Goal: Information Seeking & Learning: Compare options

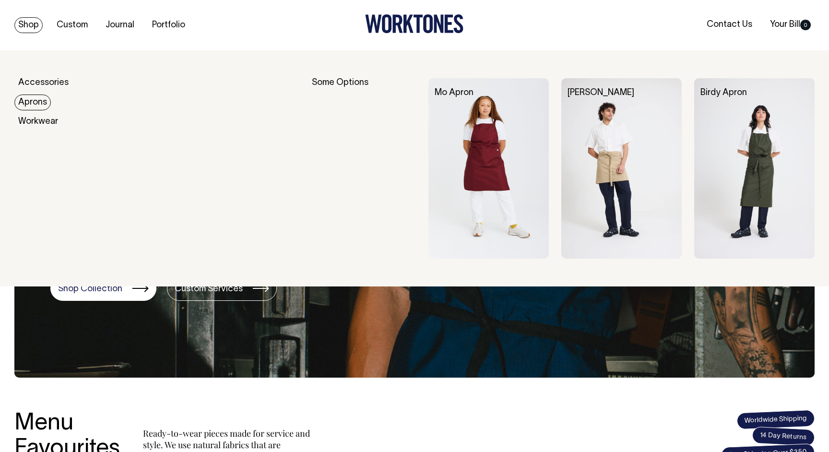
click at [37, 99] on link "Aprons" at bounding box center [32, 102] width 36 height 16
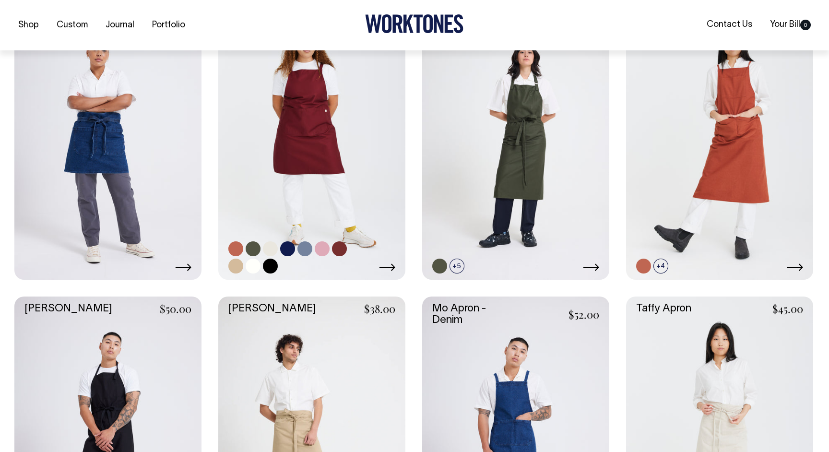
scroll to position [296, 0]
click at [384, 267] on icon at bounding box center [387, 267] width 16 height 8
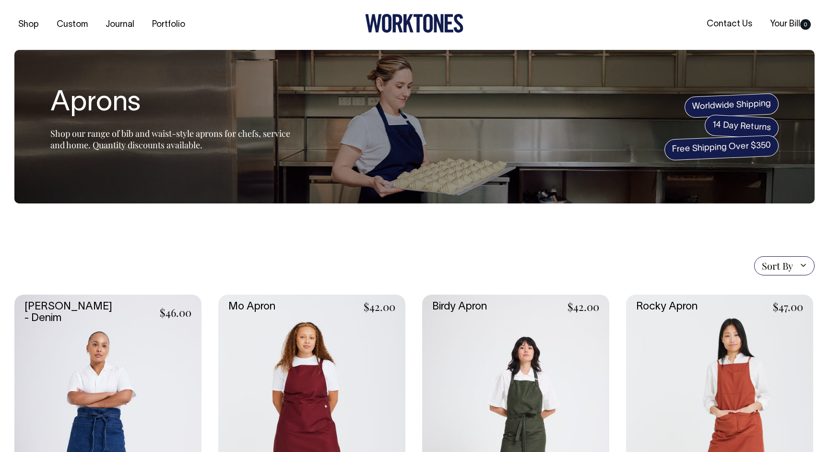
scroll to position [0, 0]
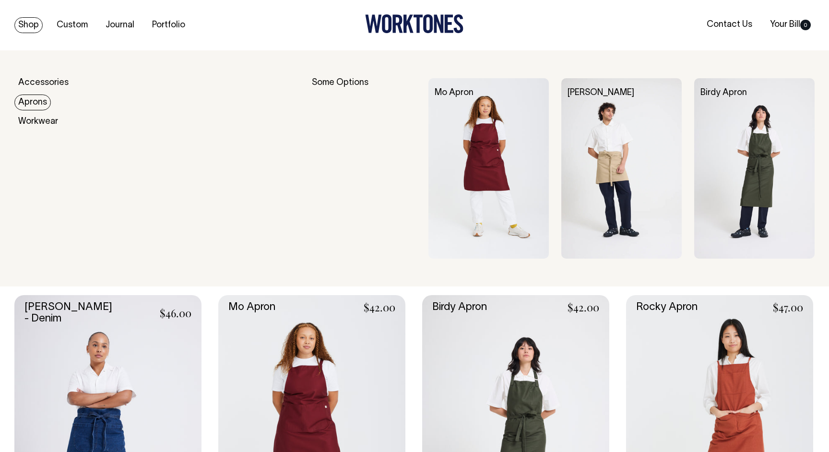
click at [36, 102] on link "Aprons" at bounding box center [32, 102] width 36 height 16
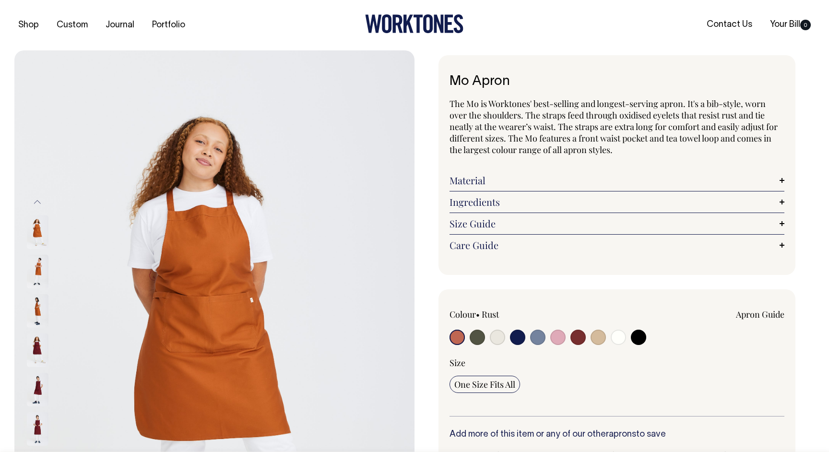
click at [595, 335] on input "radio" at bounding box center [597, 336] width 15 height 15
radio input "true"
radio input "false"
select select "Khaki"
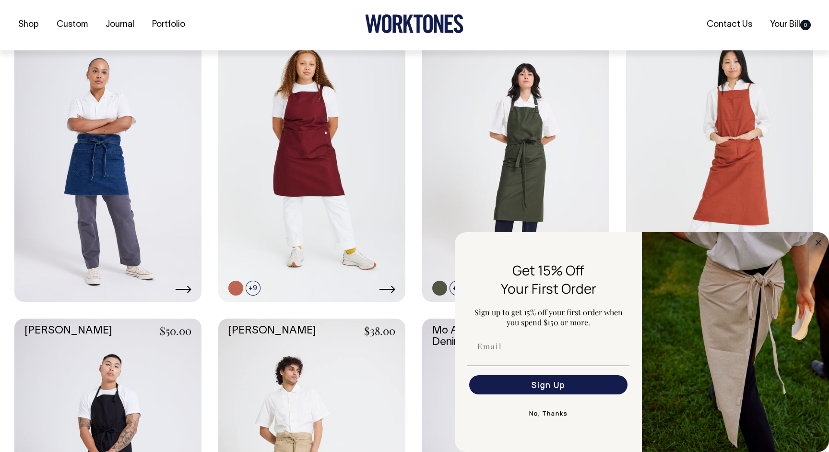
scroll to position [274, 0]
click at [819, 243] on circle "Close dialog" at bounding box center [818, 242] width 11 height 11
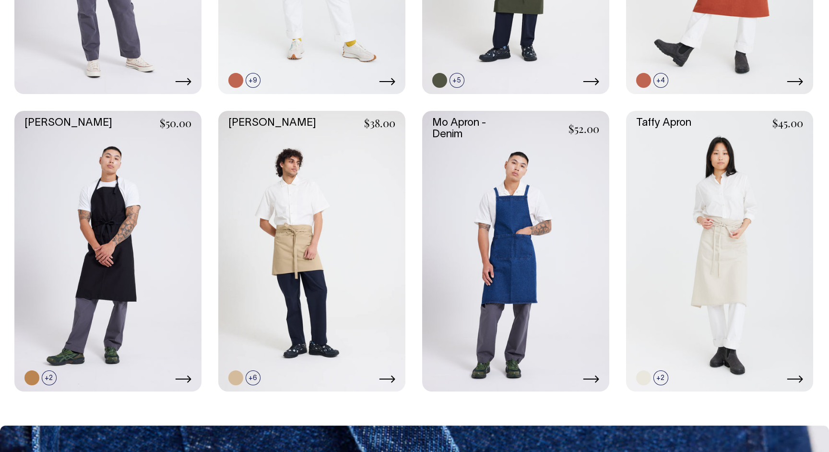
scroll to position [481, 0]
click at [522, 261] on link at bounding box center [515, 251] width 187 height 281
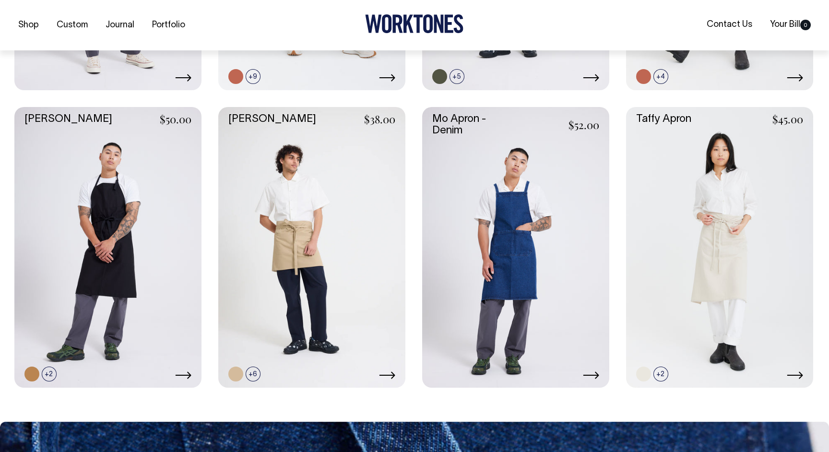
scroll to position [486, 0]
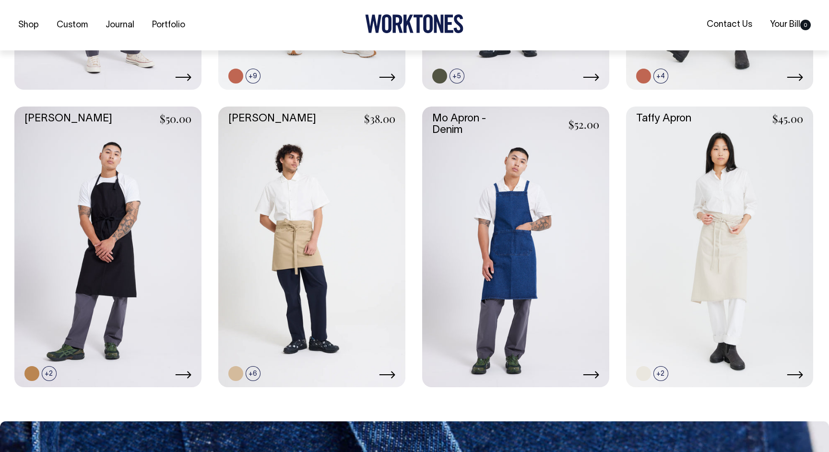
click at [537, 249] on link at bounding box center [515, 246] width 187 height 281
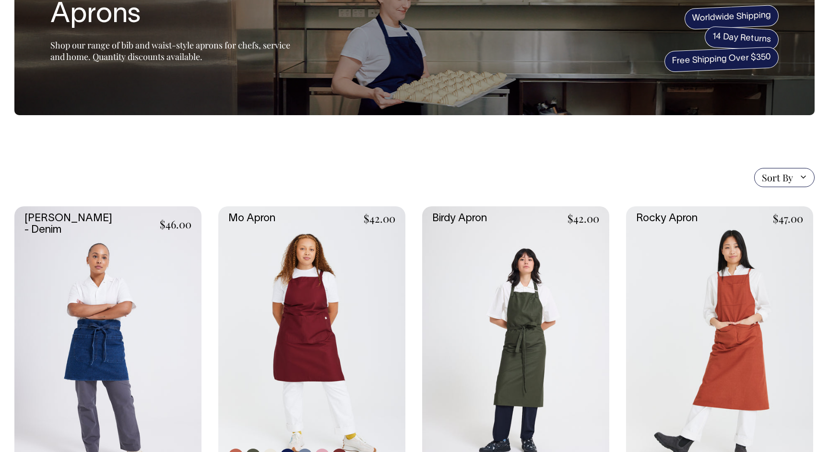
scroll to position [88, 0]
click at [319, 324] on link at bounding box center [311, 347] width 187 height 281
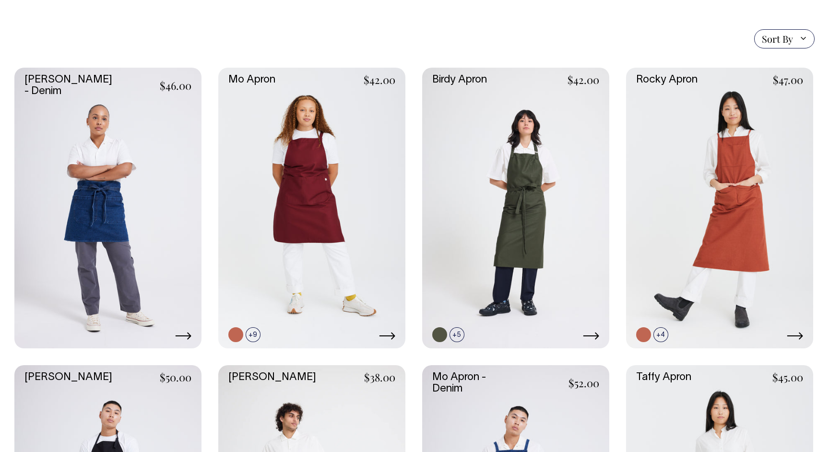
scroll to position [228, 0]
click at [116, 238] on link at bounding box center [107, 207] width 187 height 281
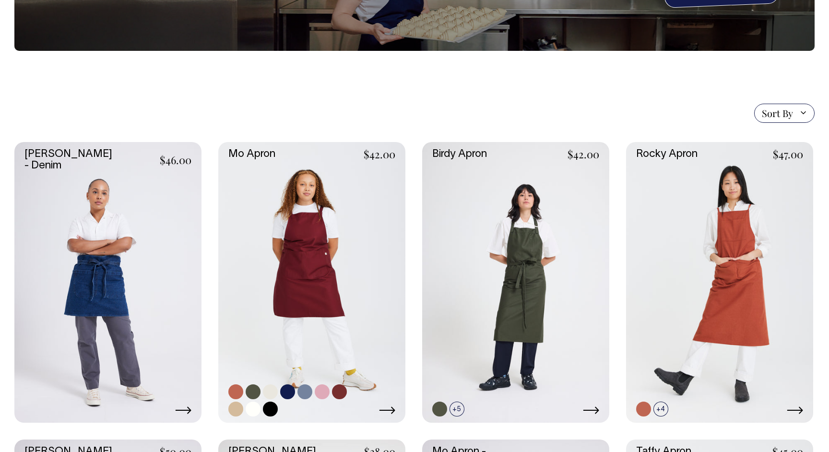
scroll to position [152, 0]
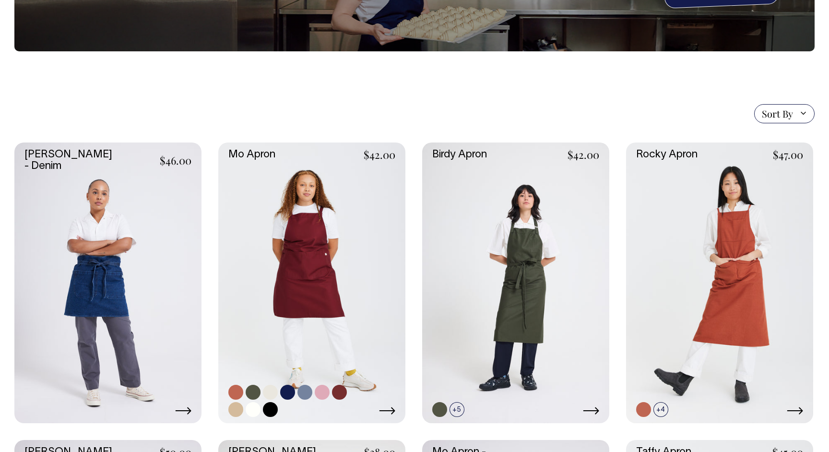
click at [324, 320] on link at bounding box center [311, 282] width 187 height 281
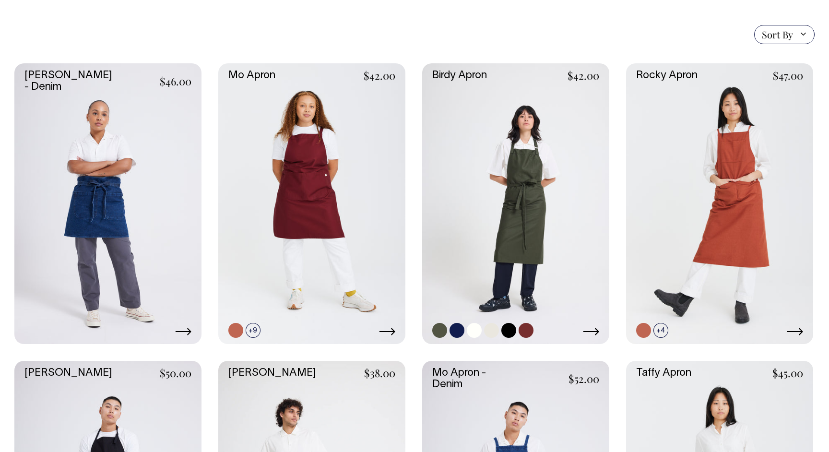
scroll to position [232, 0]
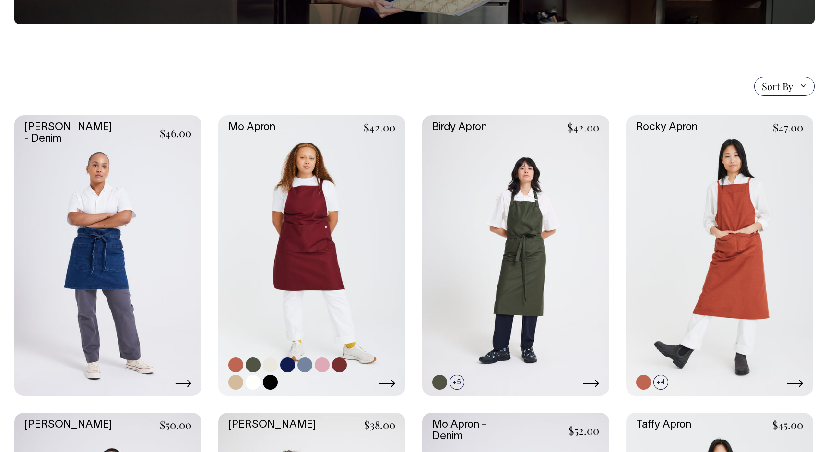
click at [317, 245] on link at bounding box center [311, 255] width 187 height 281
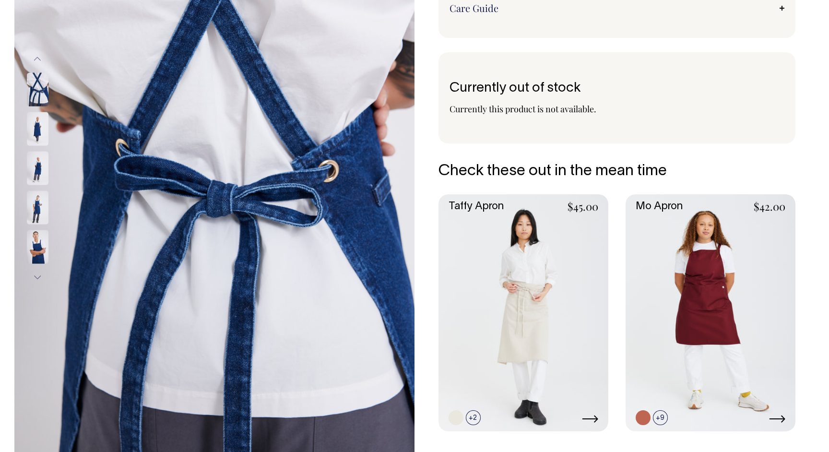
scroll to position [182, 0]
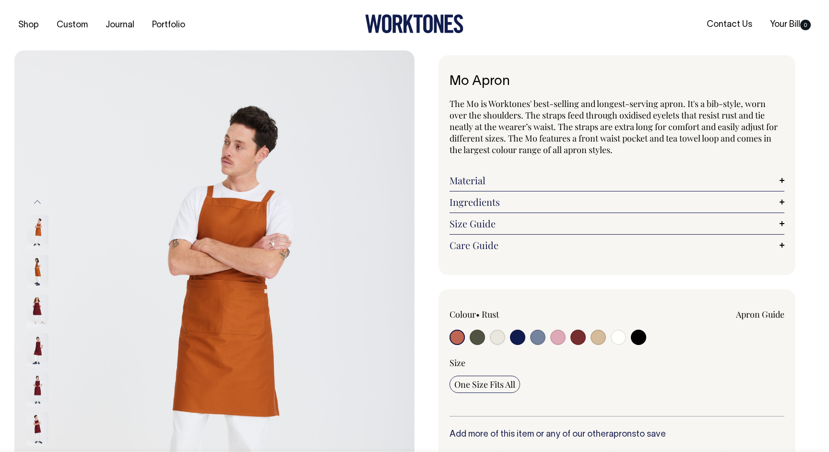
click at [594, 339] on input "radio" at bounding box center [597, 336] width 15 height 15
radio input "true"
radio input "false"
select select "Khaki"
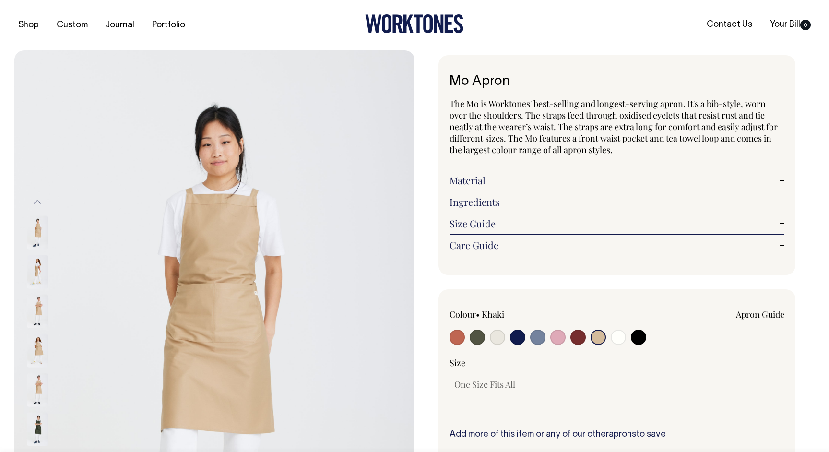
click at [505, 330] on div at bounding box center [516, 338] width 134 height 18
click at [501, 336] on input "radio" at bounding box center [497, 336] width 15 height 15
radio input "true"
select select "Natural"
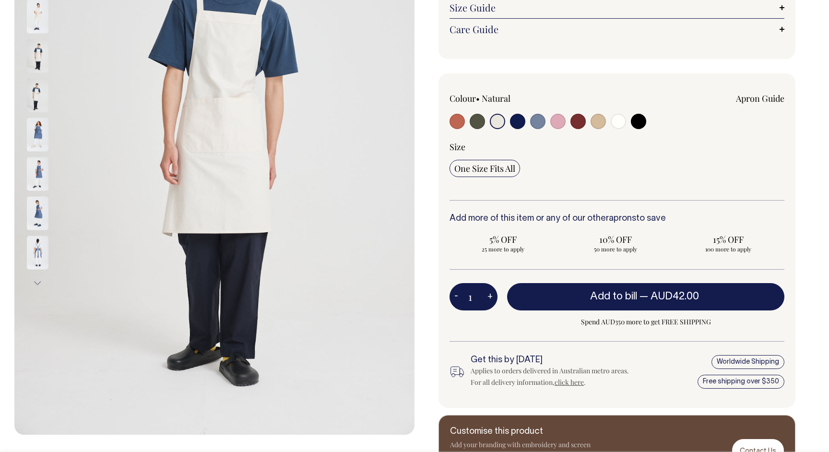
scroll to position [216, 0]
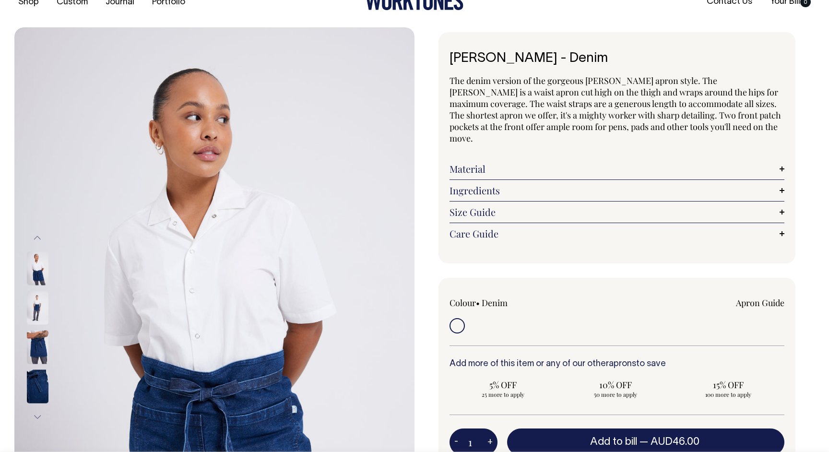
scroll to position [23, 0]
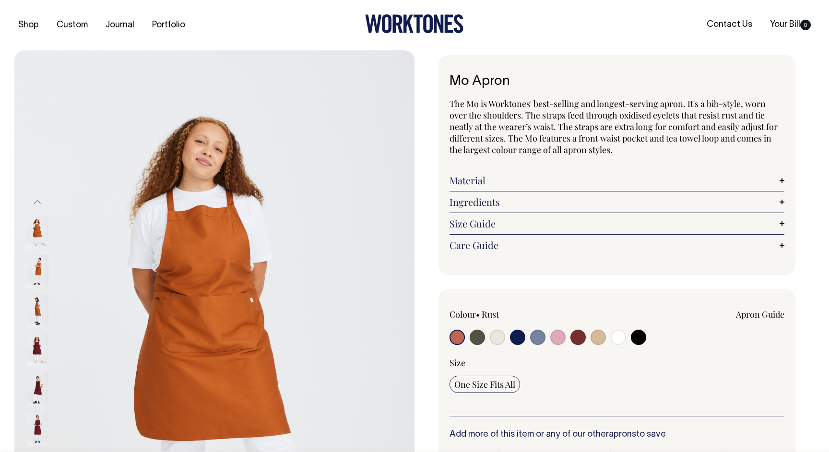
click at [583, 336] on input "radio" at bounding box center [577, 336] width 15 height 15
radio input "true"
select select "Burgundy"
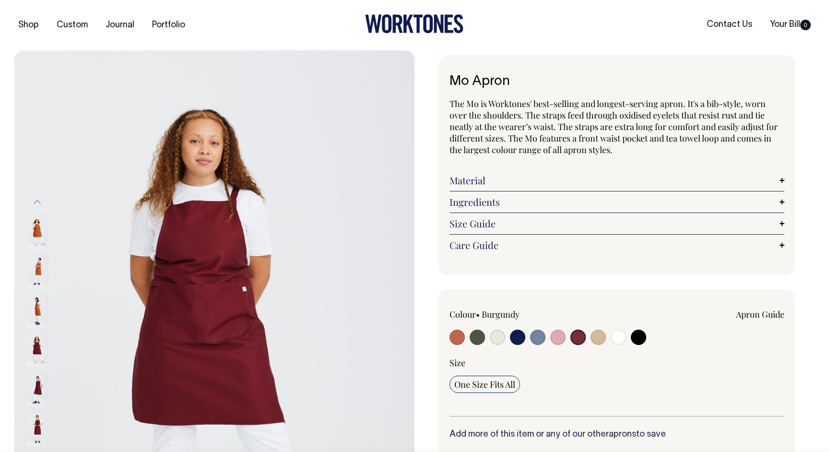
click at [579, 336] on input "radio" at bounding box center [577, 336] width 15 height 15
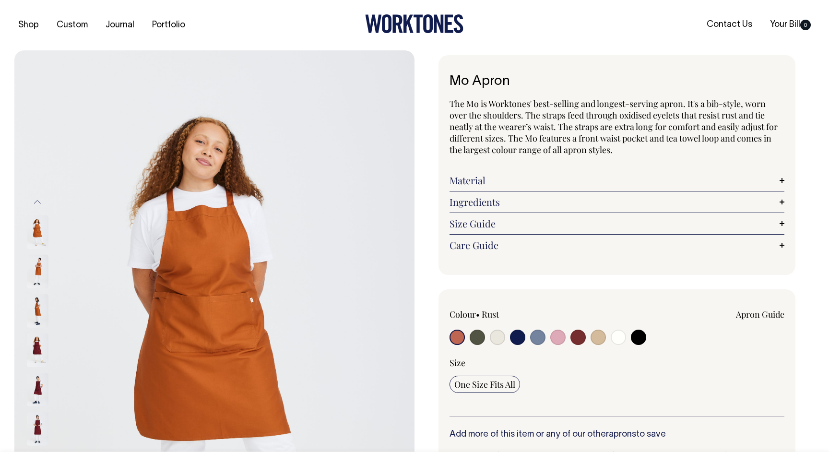
click at [573, 340] on input "radio" at bounding box center [577, 336] width 15 height 15
radio input "true"
select select "Burgundy"
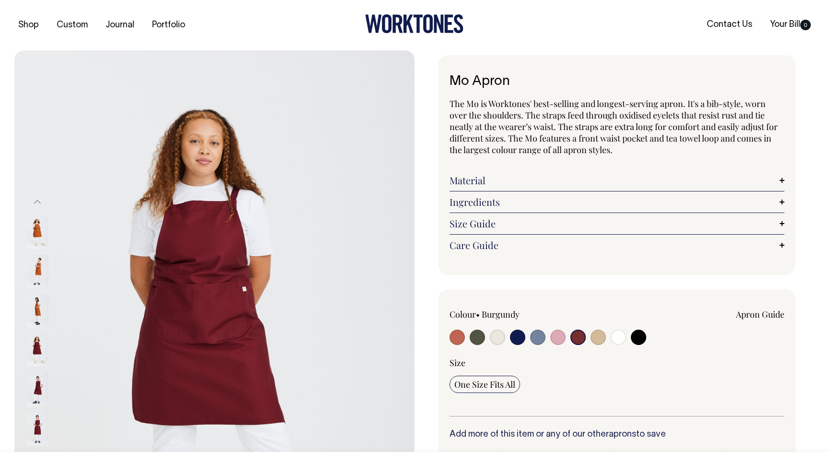
click at [577, 340] on input "radio" at bounding box center [577, 336] width 15 height 15
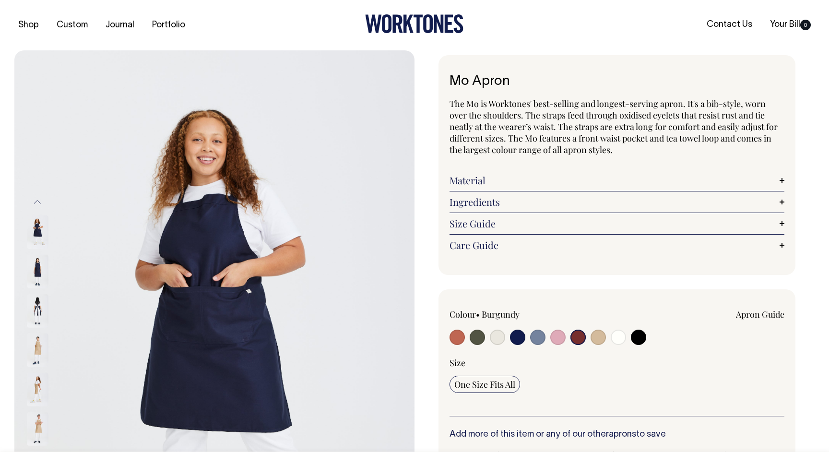
click at [574, 341] on input "radio" at bounding box center [577, 336] width 15 height 15
click at [580, 336] on input "radio" at bounding box center [577, 336] width 15 height 15
click at [576, 349] on div "Colour • [GEOGRAPHIC_DATA] Apron Guide" at bounding box center [616, 362] width 335 height 108
click at [576, 330] on input "radio" at bounding box center [577, 336] width 15 height 15
click at [576, 342] on input "radio" at bounding box center [577, 336] width 15 height 15
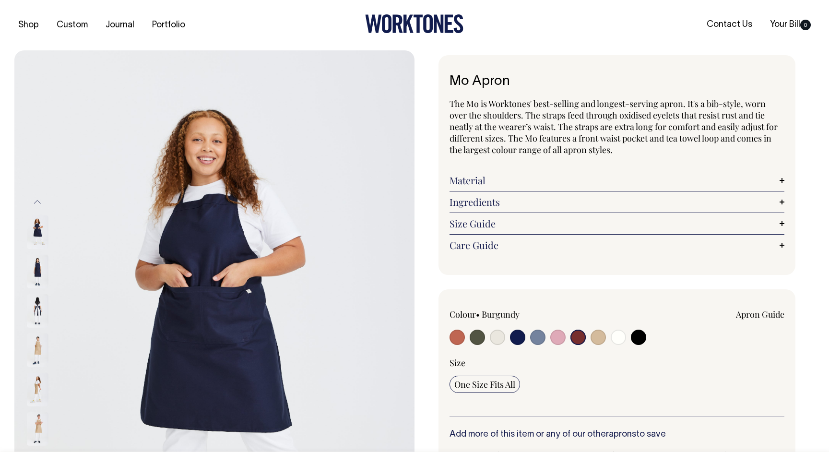
click at [576, 332] on input "radio" at bounding box center [577, 336] width 15 height 15
click at [579, 345] on label at bounding box center [577, 338] width 15 height 18
click at [579, 345] on input "radio" at bounding box center [577, 336] width 15 height 15
click at [578, 339] on input "radio" at bounding box center [577, 336] width 15 height 15
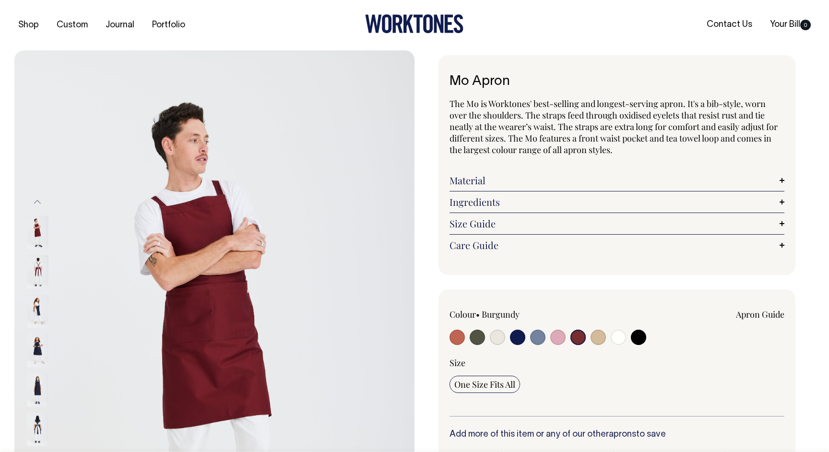
click at [39, 228] on img at bounding box center [38, 232] width 22 height 34
